Goal: Obtain resource: Obtain resource

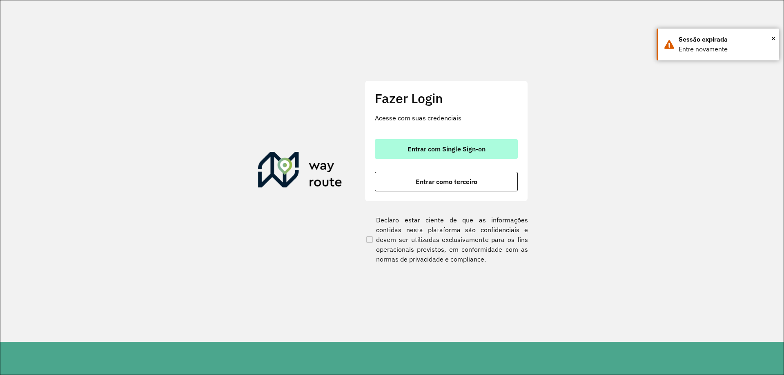
click at [478, 157] on button "Entrar com Single Sign-on" at bounding box center [446, 149] width 143 height 20
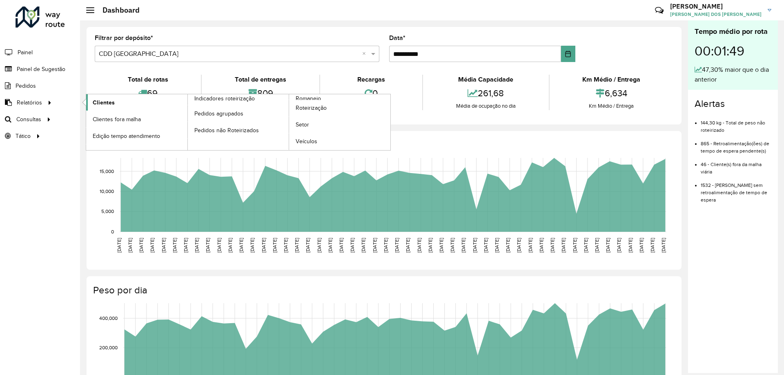
click at [100, 101] on span "Clientes" at bounding box center [104, 102] width 22 height 9
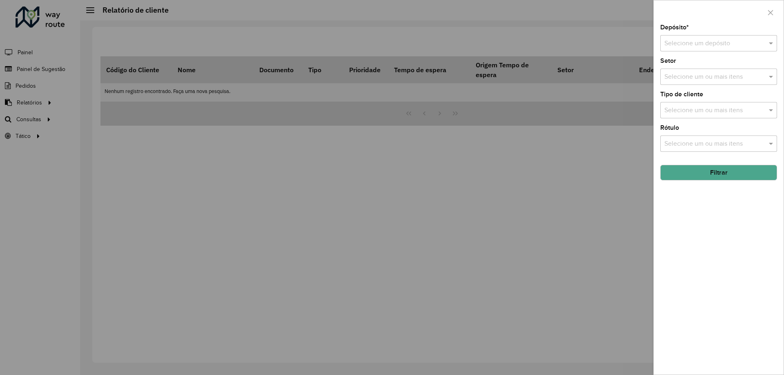
click at [721, 71] on div "Selecione um ou mais itens" at bounding box center [718, 77] width 117 height 16
click at [710, 31] on div "Depósito * Selecione um depósito" at bounding box center [718, 37] width 117 height 27
click at [713, 43] on input "text" at bounding box center [710, 44] width 92 height 10
click at [685, 83] on span "CDD [GEOGRAPHIC_DATA]" at bounding box center [704, 80] width 80 height 7
click at [690, 171] on button "Filtrar" at bounding box center [718, 173] width 117 height 16
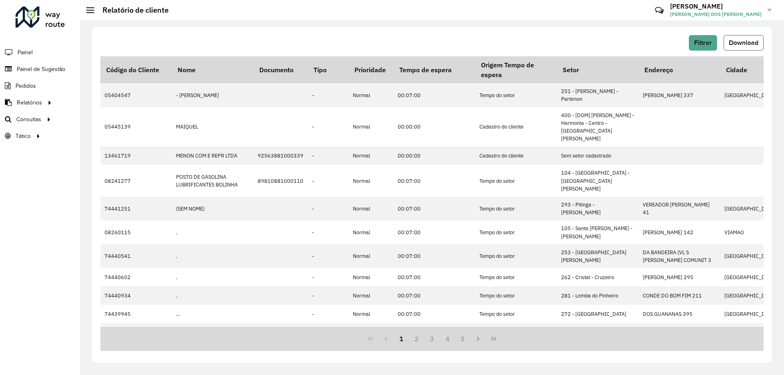
click at [737, 45] on span "Download" at bounding box center [743, 42] width 29 height 7
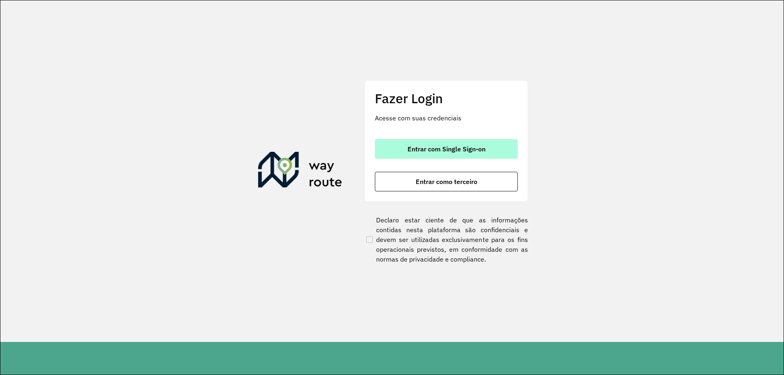
click at [423, 146] on span "Entrar com Single Sign-on" at bounding box center [446, 149] width 78 height 7
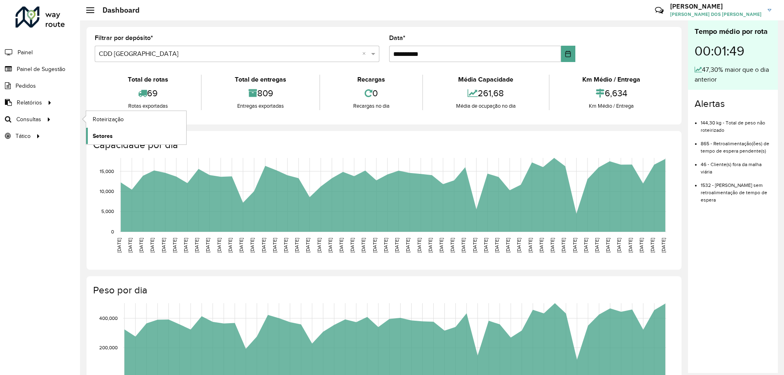
click at [112, 134] on span "Setores" at bounding box center [103, 136] width 20 height 9
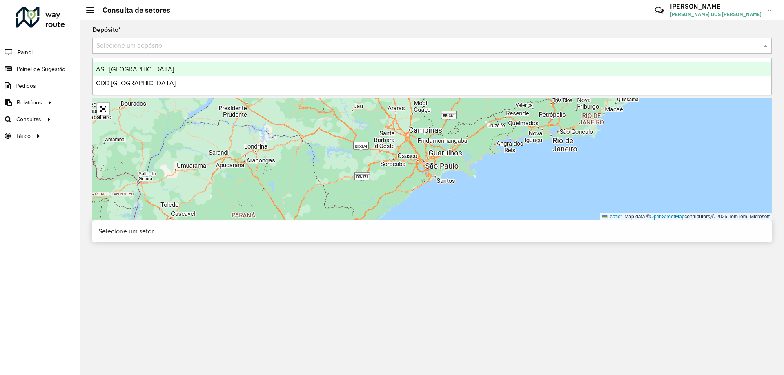
click at [254, 45] on input "text" at bounding box center [423, 46] width 655 height 10
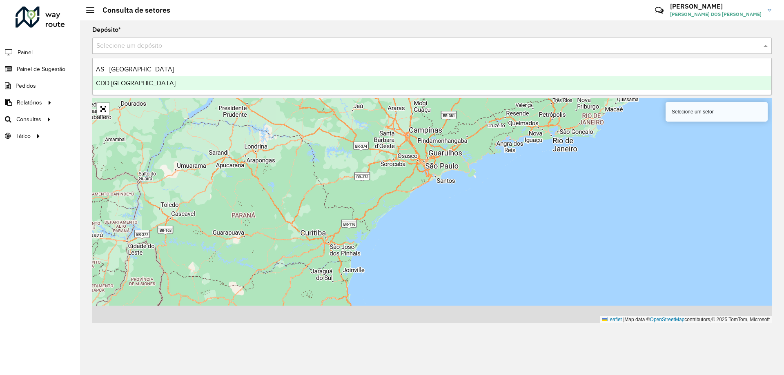
click at [157, 83] on div "CDD [GEOGRAPHIC_DATA]" at bounding box center [432, 83] width 679 height 14
